Goal: Book appointment/travel/reservation

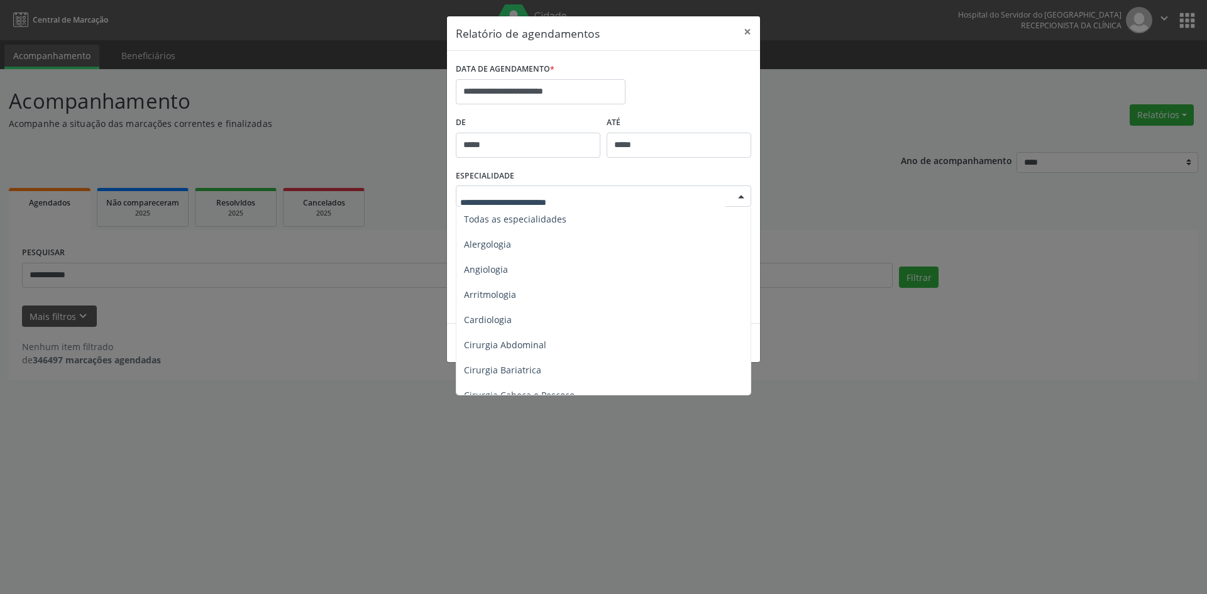
click at [740, 197] on div at bounding box center [741, 196] width 19 height 21
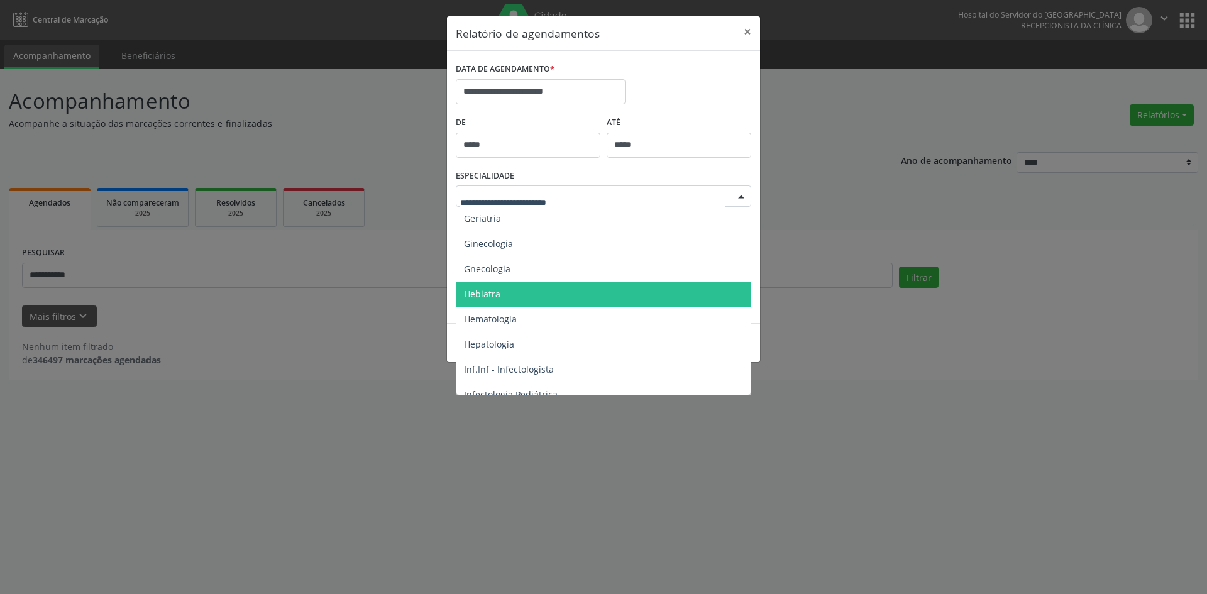
scroll to position [877, 0]
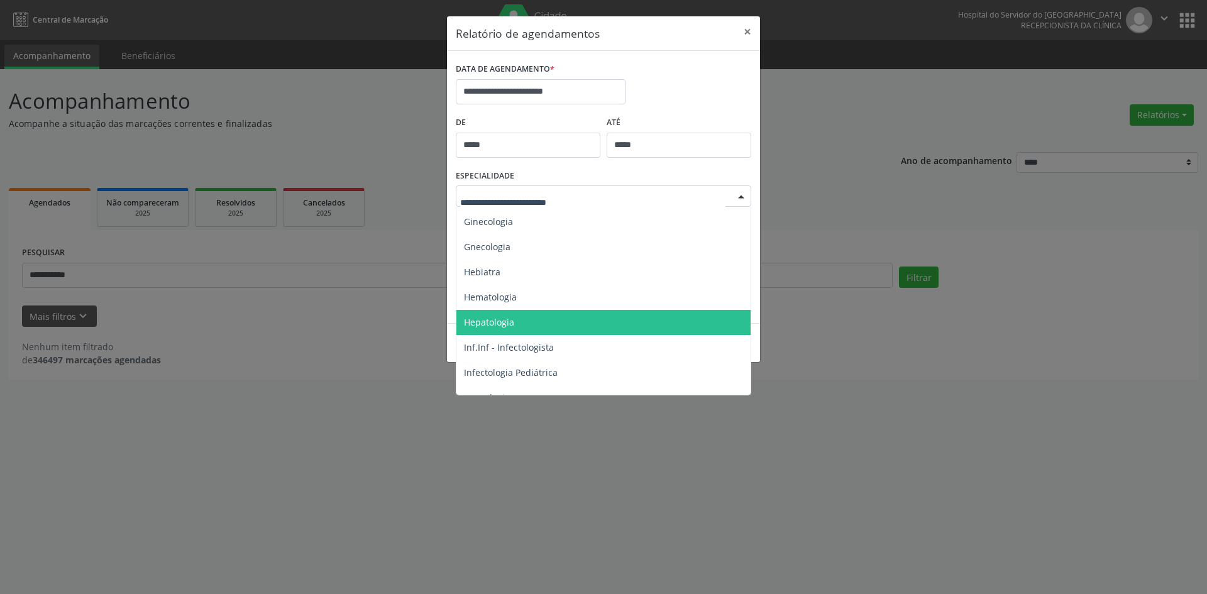
click at [508, 329] on span "Hepatologia" at bounding box center [604, 322] width 296 height 25
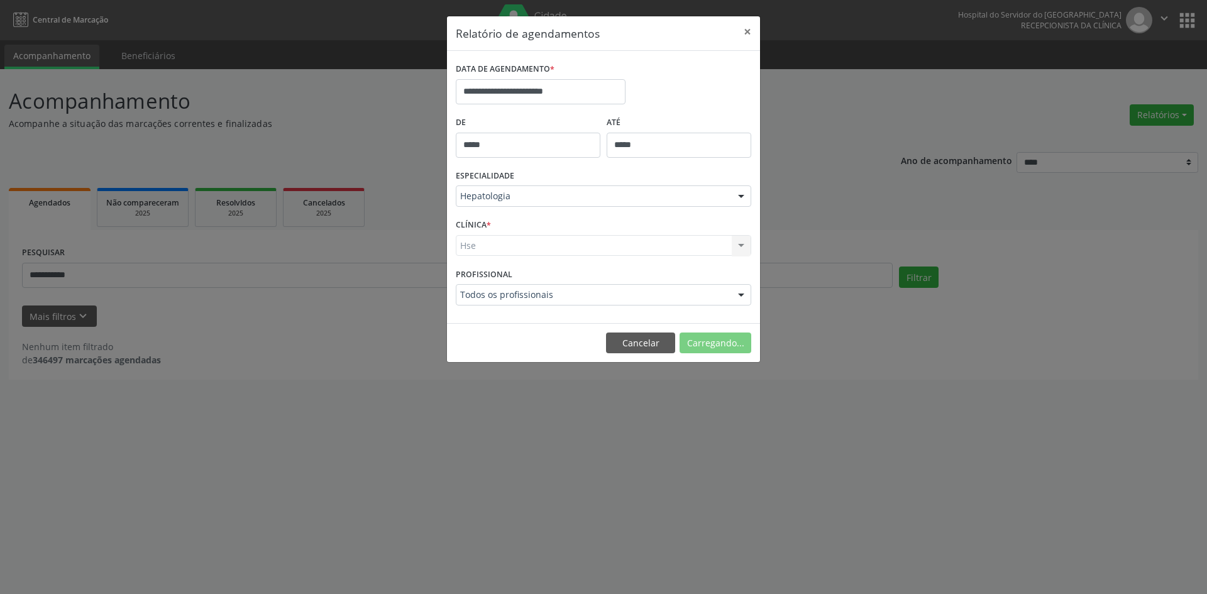
drag, startPoint x: 475, startPoint y: 249, endPoint x: 463, endPoint y: 341, distance: 93.2
click at [465, 281] on form "**********" at bounding box center [603, 187] width 295 height 255
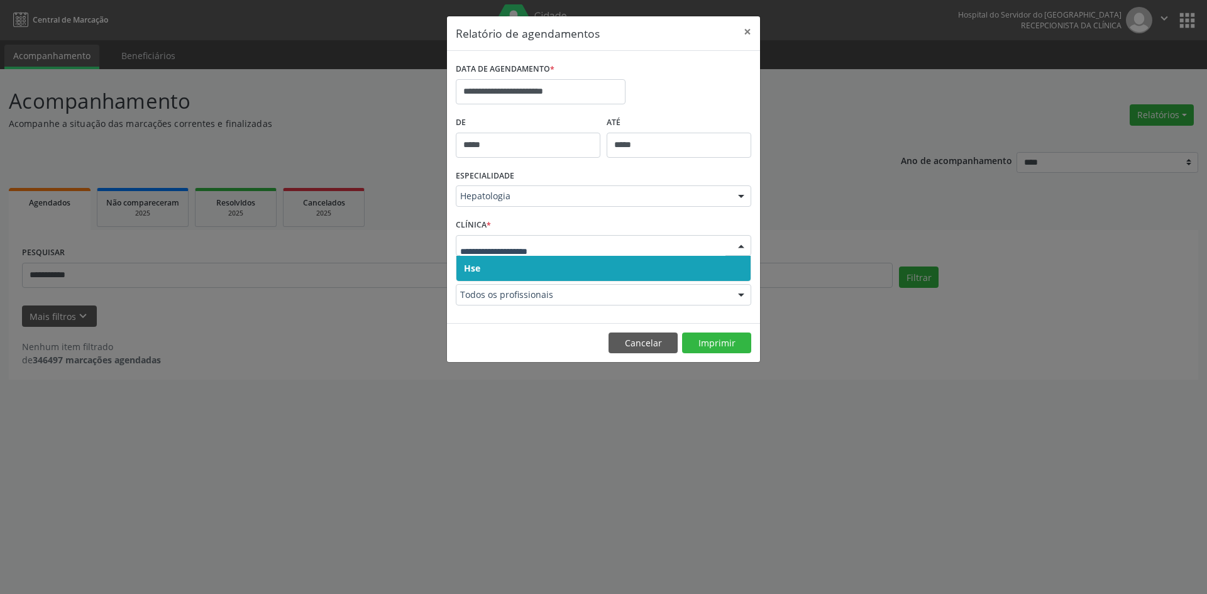
click at [472, 271] on span "Hse" at bounding box center [472, 268] width 16 height 12
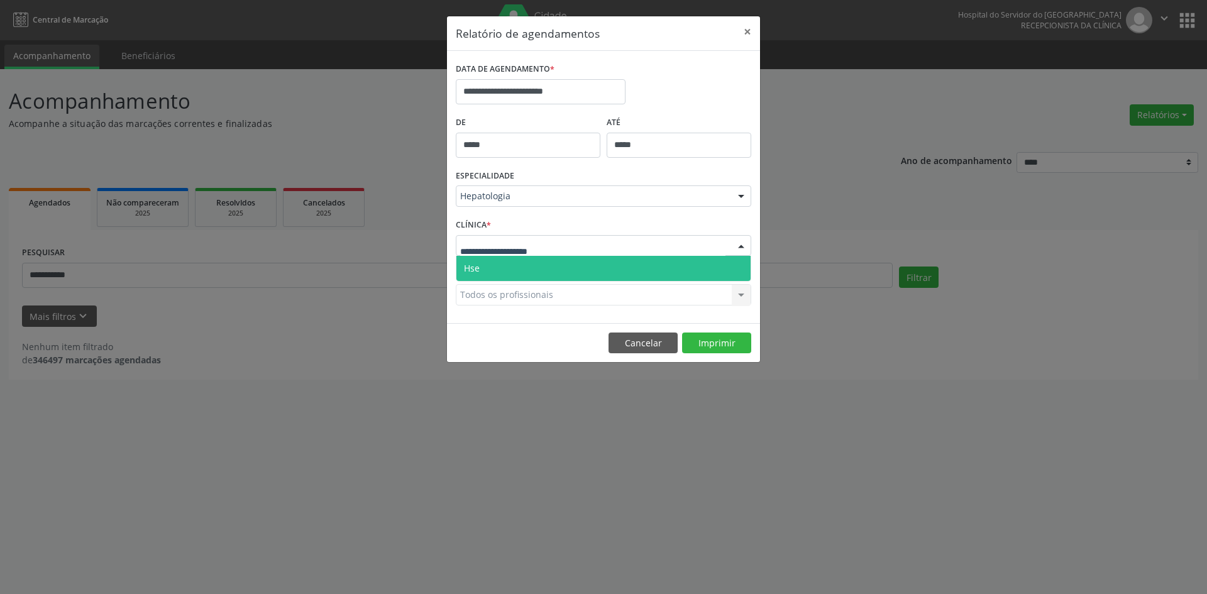
click at [477, 266] on span "Hse" at bounding box center [472, 268] width 16 height 12
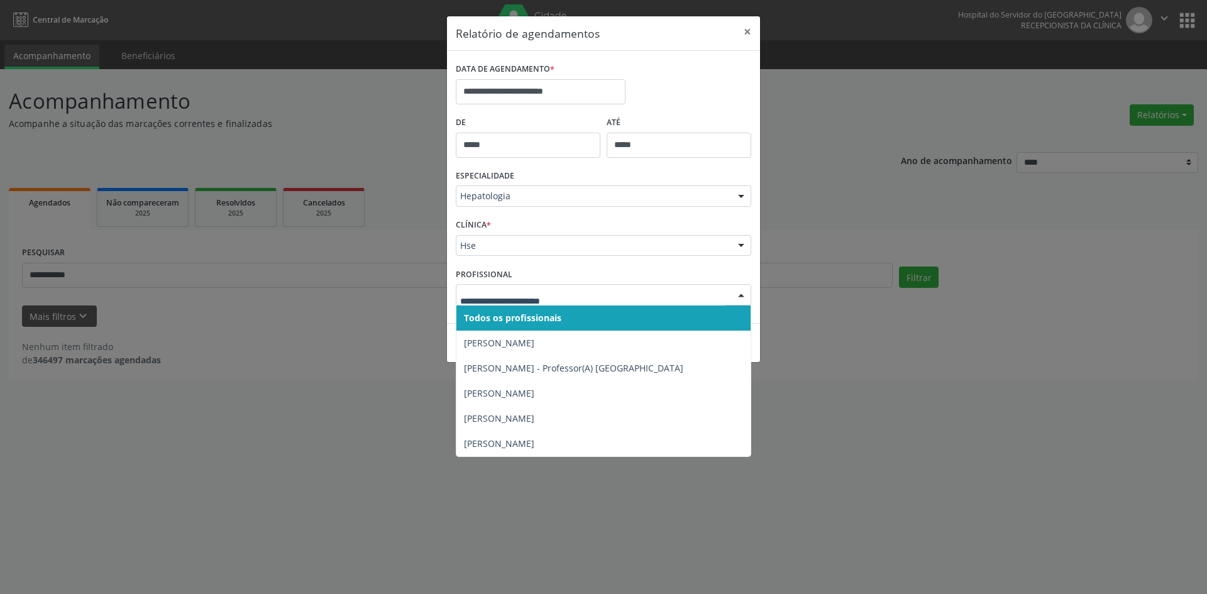
click at [498, 317] on span "Todos os profissionais" at bounding box center [512, 318] width 97 height 12
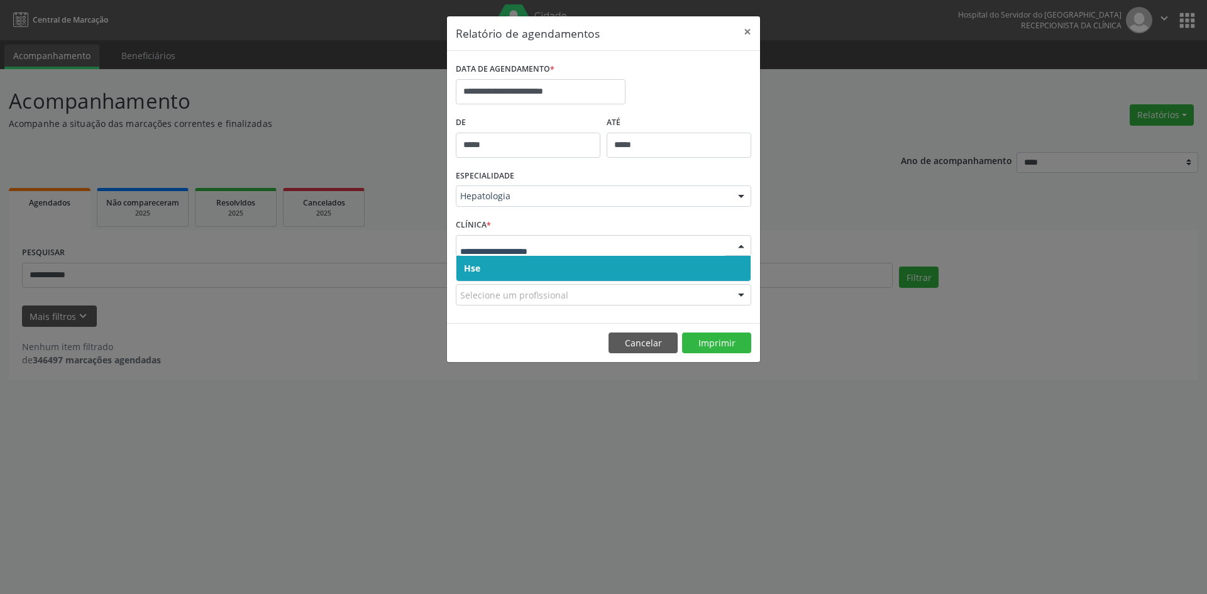
click at [483, 265] on span "Hse" at bounding box center [603, 268] width 294 height 25
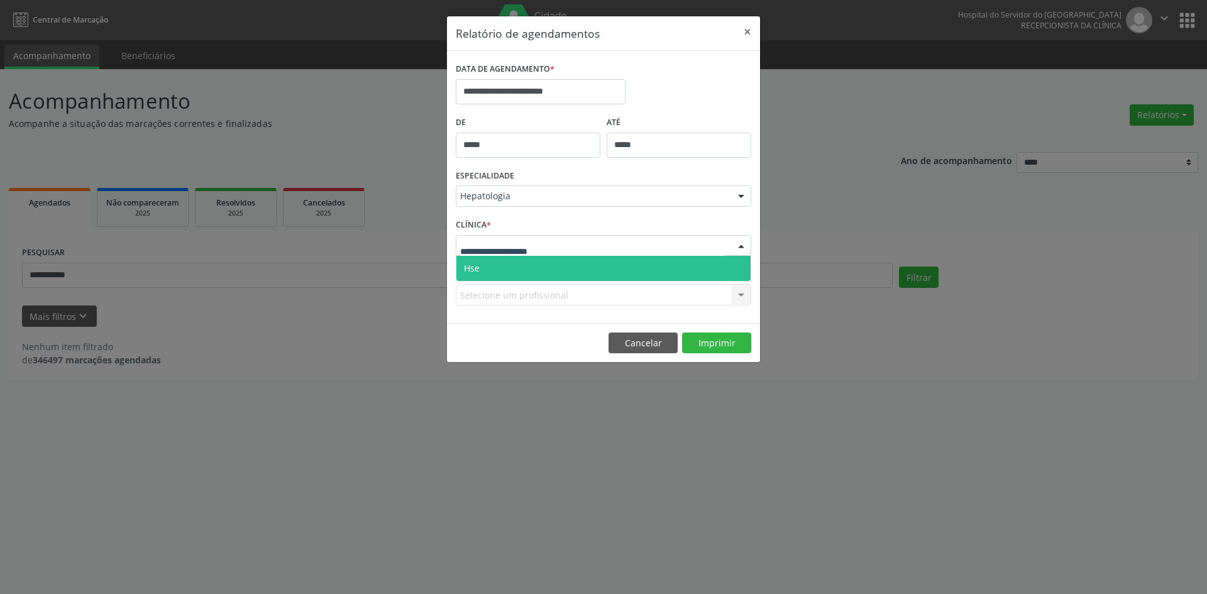
click at [485, 270] on span "Hse" at bounding box center [603, 268] width 294 height 25
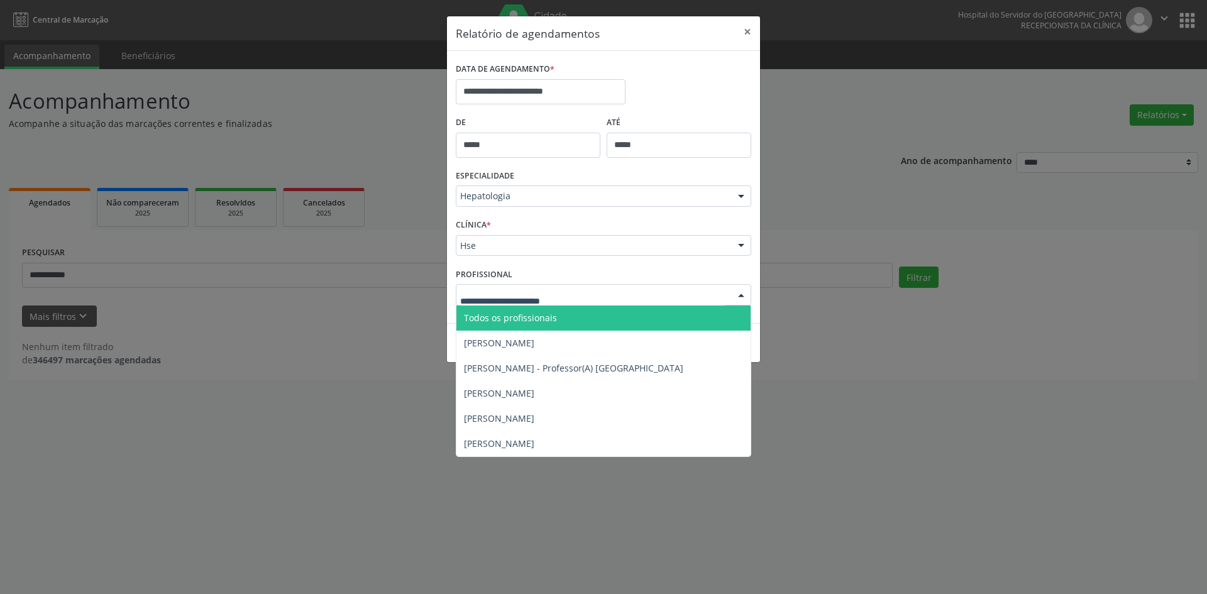
click at [517, 319] on span "Todos os profissionais" at bounding box center [510, 318] width 93 height 12
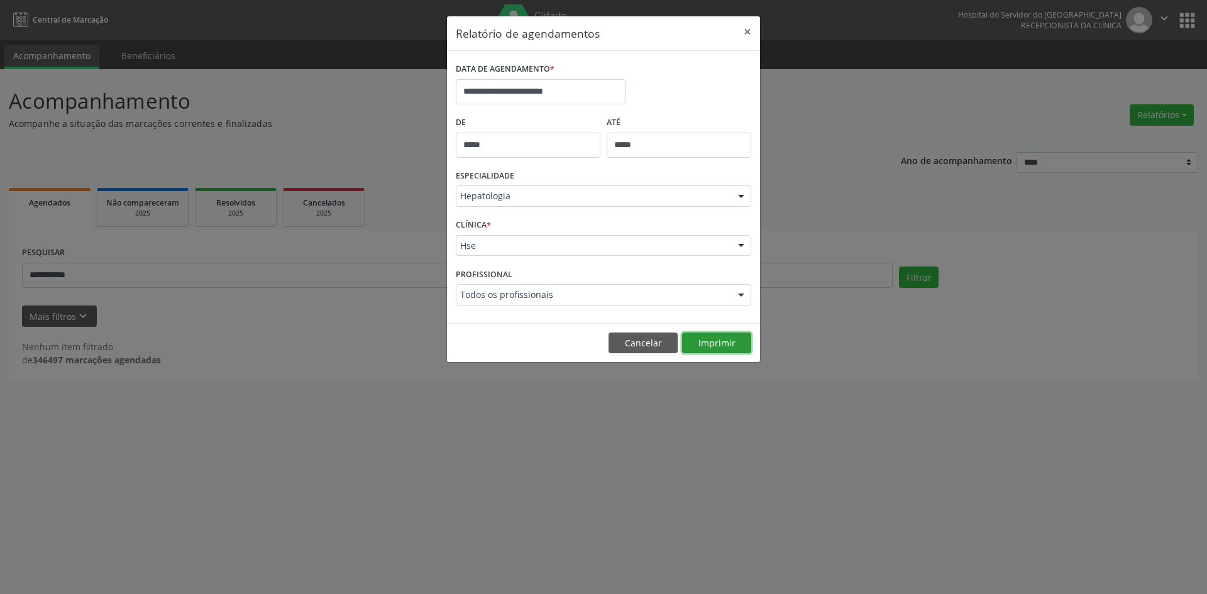
click at [722, 341] on button "Imprimir" at bounding box center [716, 342] width 69 height 21
